Goal: Navigation & Orientation: Find specific page/section

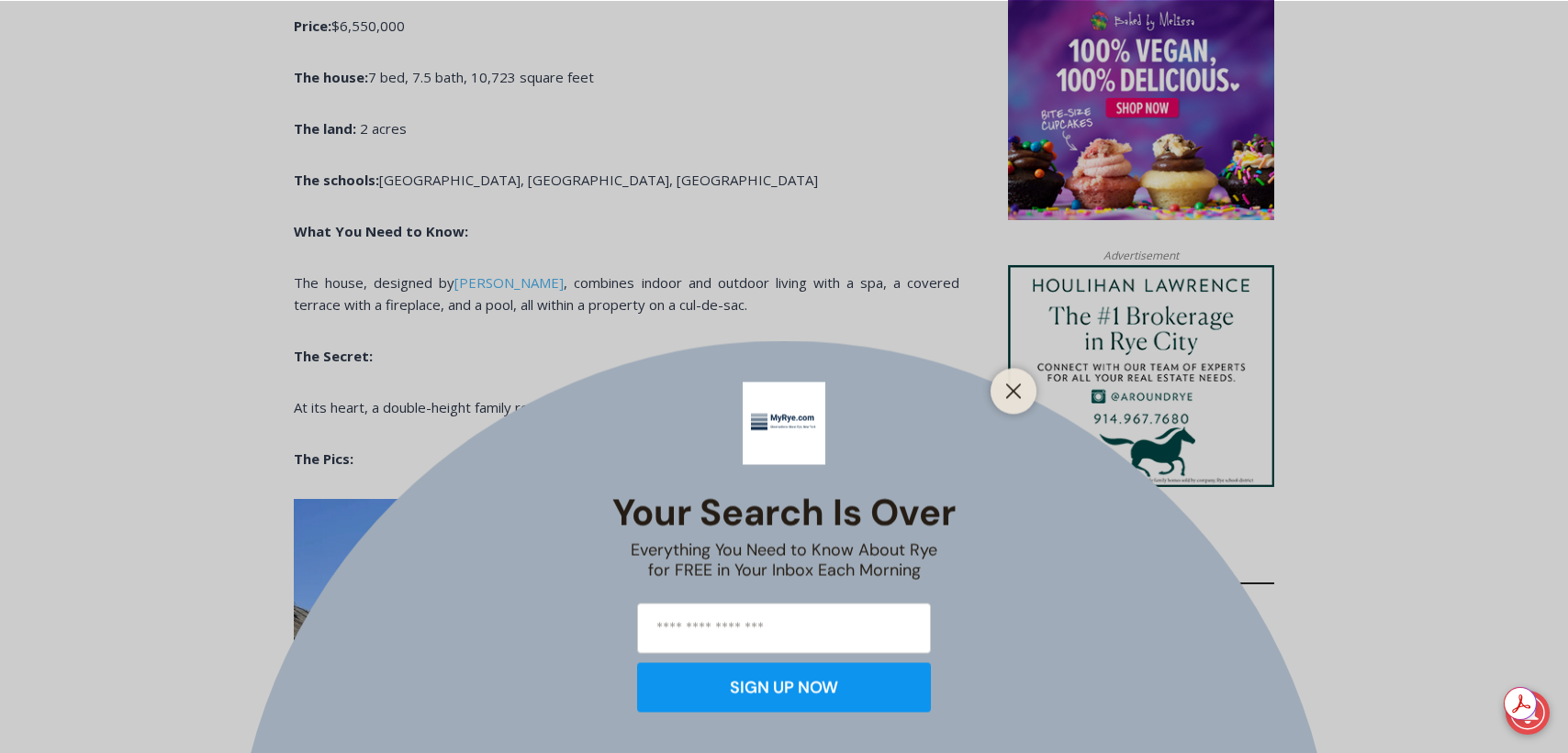
scroll to position [1498, 0]
click at [1026, 386] on div at bounding box center [1013, 390] width 46 height 46
click at [1020, 395] on icon "Close" at bounding box center [1013, 391] width 17 height 17
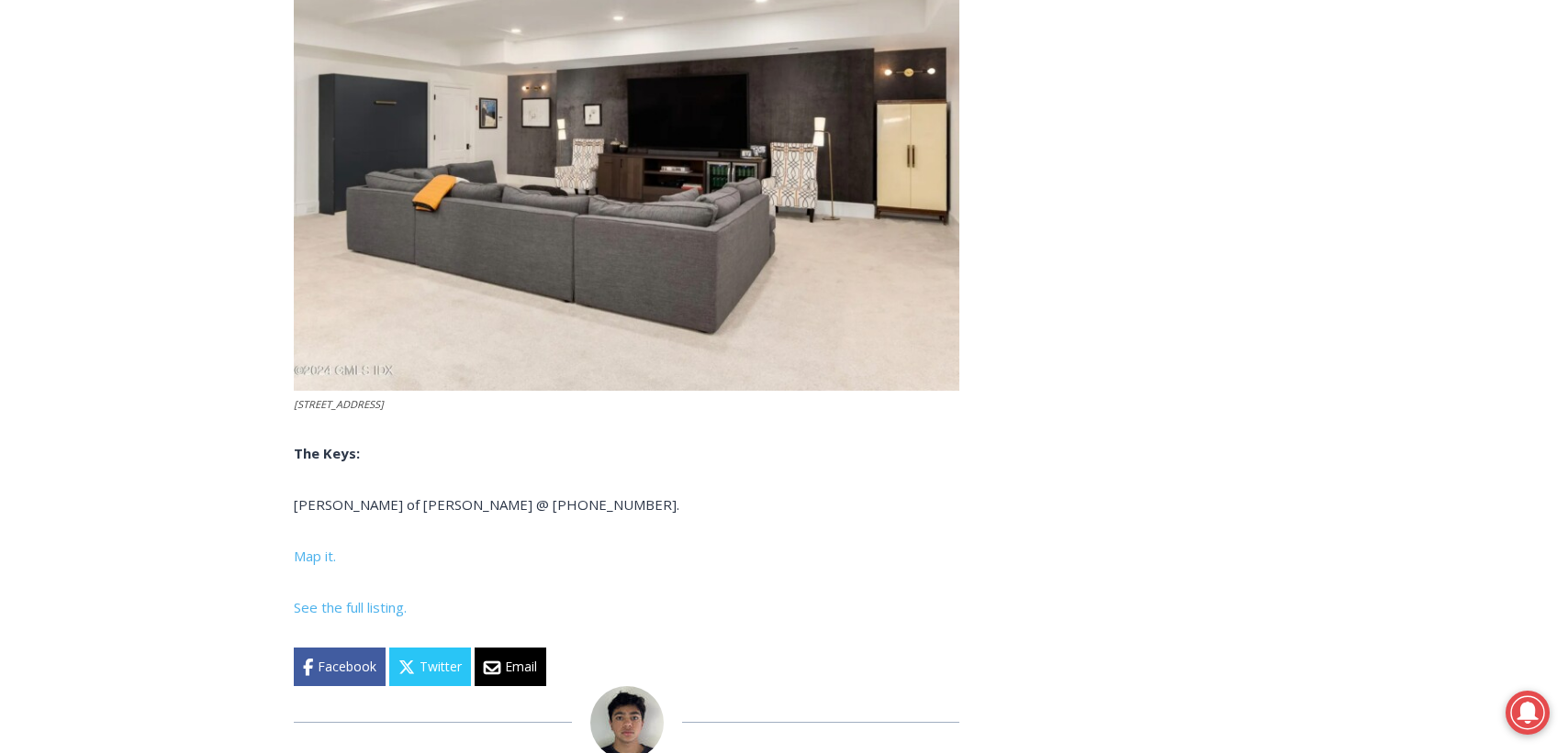
scroll to position [7227, 0]
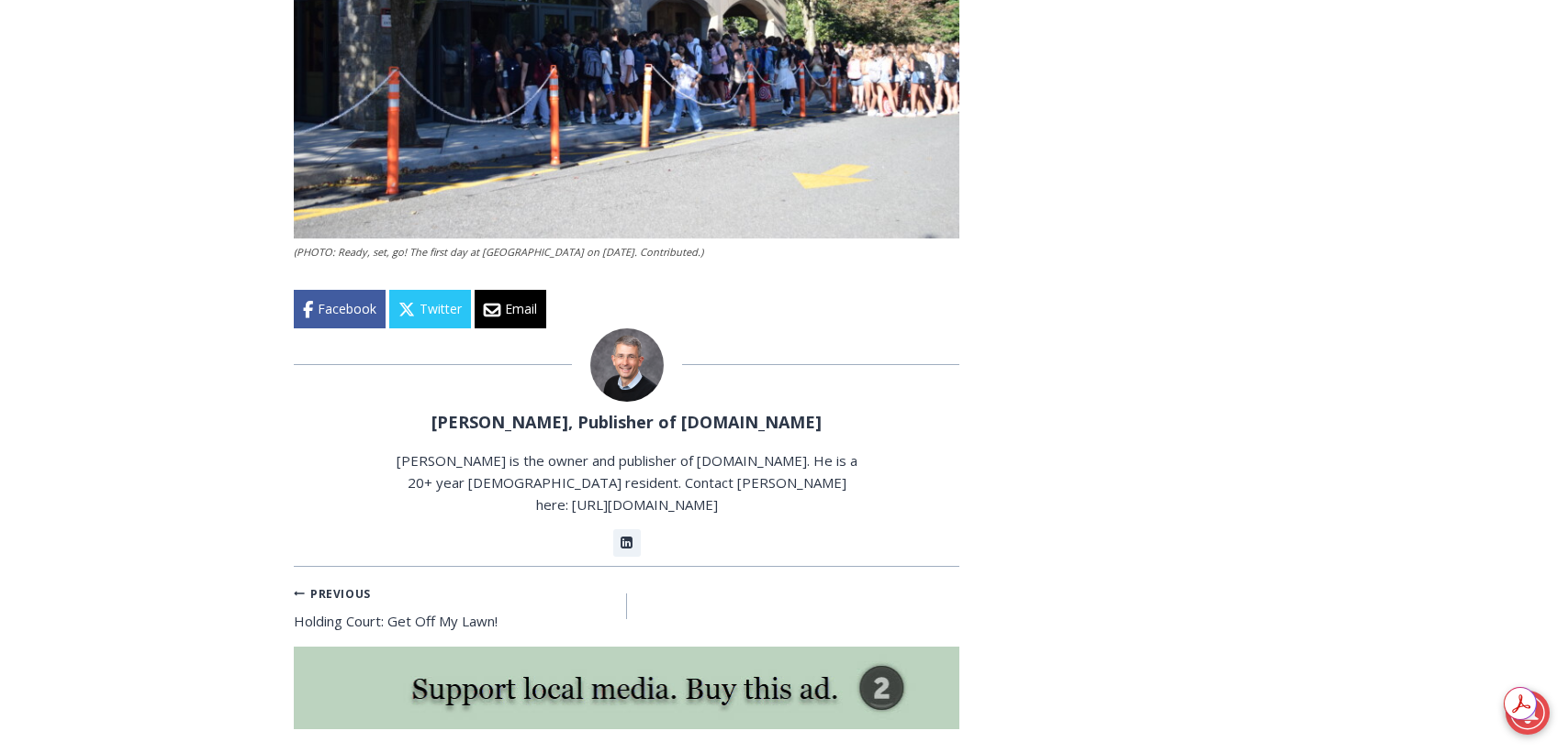
scroll to position [3808, 0]
